Goal: Transaction & Acquisition: Purchase product/service

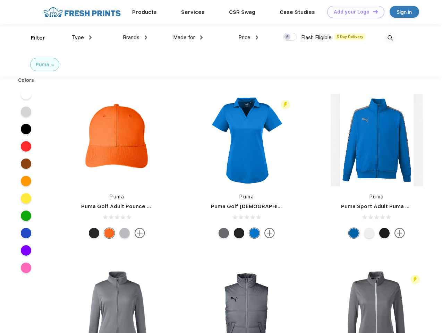
click at [353, 12] on link "Add your Logo Design Tool" at bounding box center [355, 12] width 57 height 12
click at [0, 0] on div "Design Tool" at bounding box center [0, 0] width 0 height 0
click at [372, 11] on link "Add your Logo Design Tool" at bounding box center [355, 12] width 57 height 12
click at [33, 38] on div "Filter" at bounding box center [38, 38] width 14 height 8
click at [82, 37] on span "Type" at bounding box center [78, 37] width 12 height 6
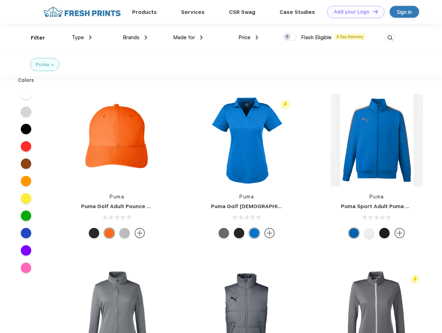
click at [135, 37] on span "Brands" at bounding box center [131, 37] width 17 height 6
click at [188, 37] on span "Made for" at bounding box center [184, 37] width 22 height 6
click at [249, 37] on span "Price" at bounding box center [244, 37] width 12 height 6
click at [290, 37] on div at bounding box center [290, 37] width 14 height 8
click at [288, 37] on input "checkbox" at bounding box center [285, 35] width 5 height 5
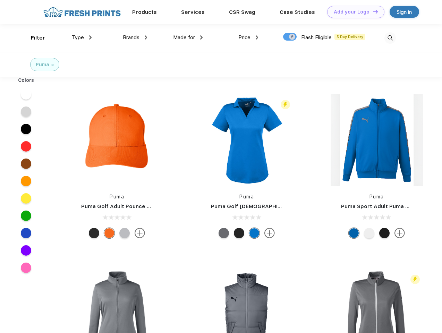
click at [390, 38] on img at bounding box center [390, 37] width 11 height 11
